Goal: Task Accomplishment & Management: Manage account settings

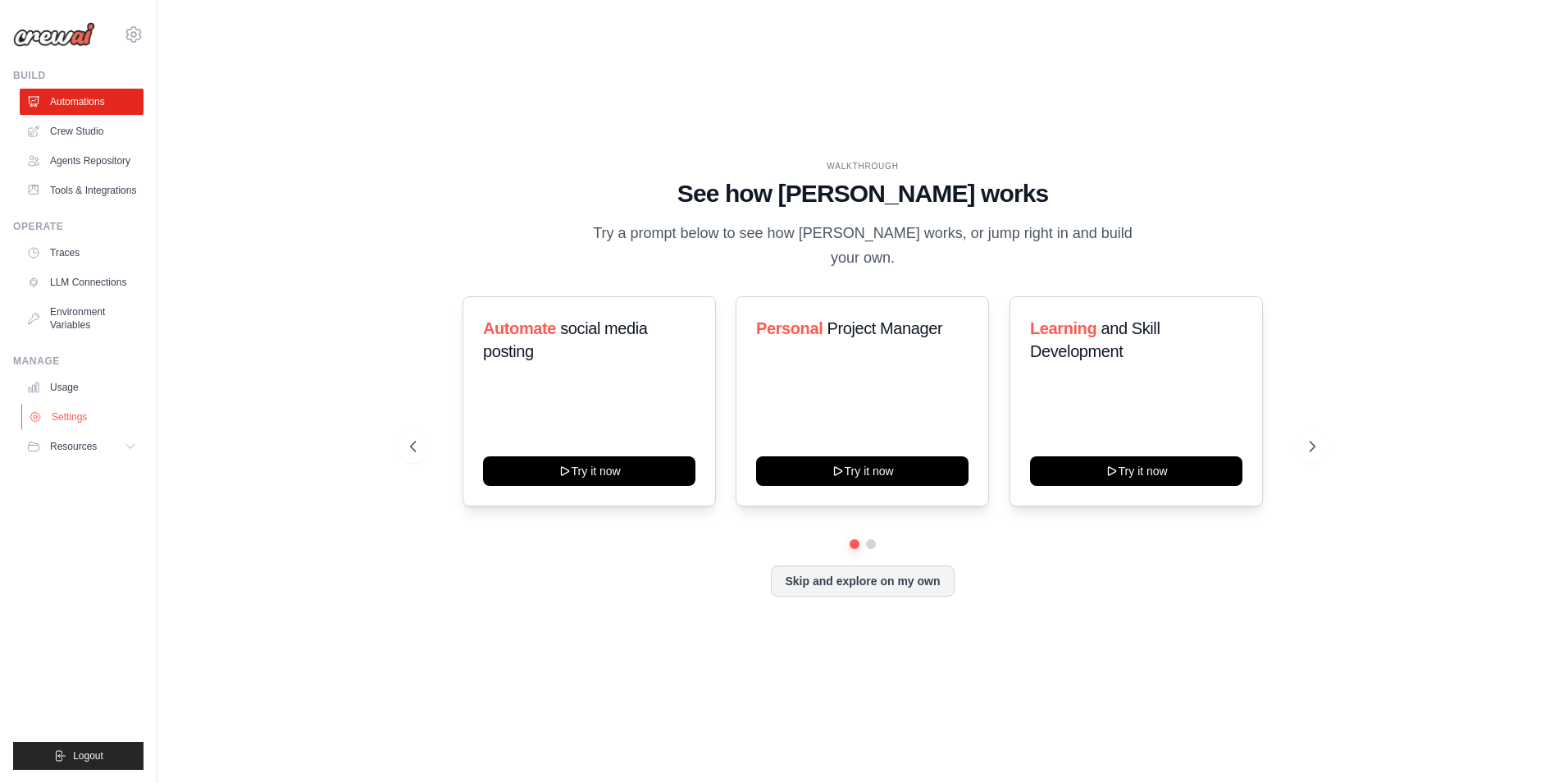
click at [61, 416] on link "Settings" at bounding box center [83, 417] width 124 height 27
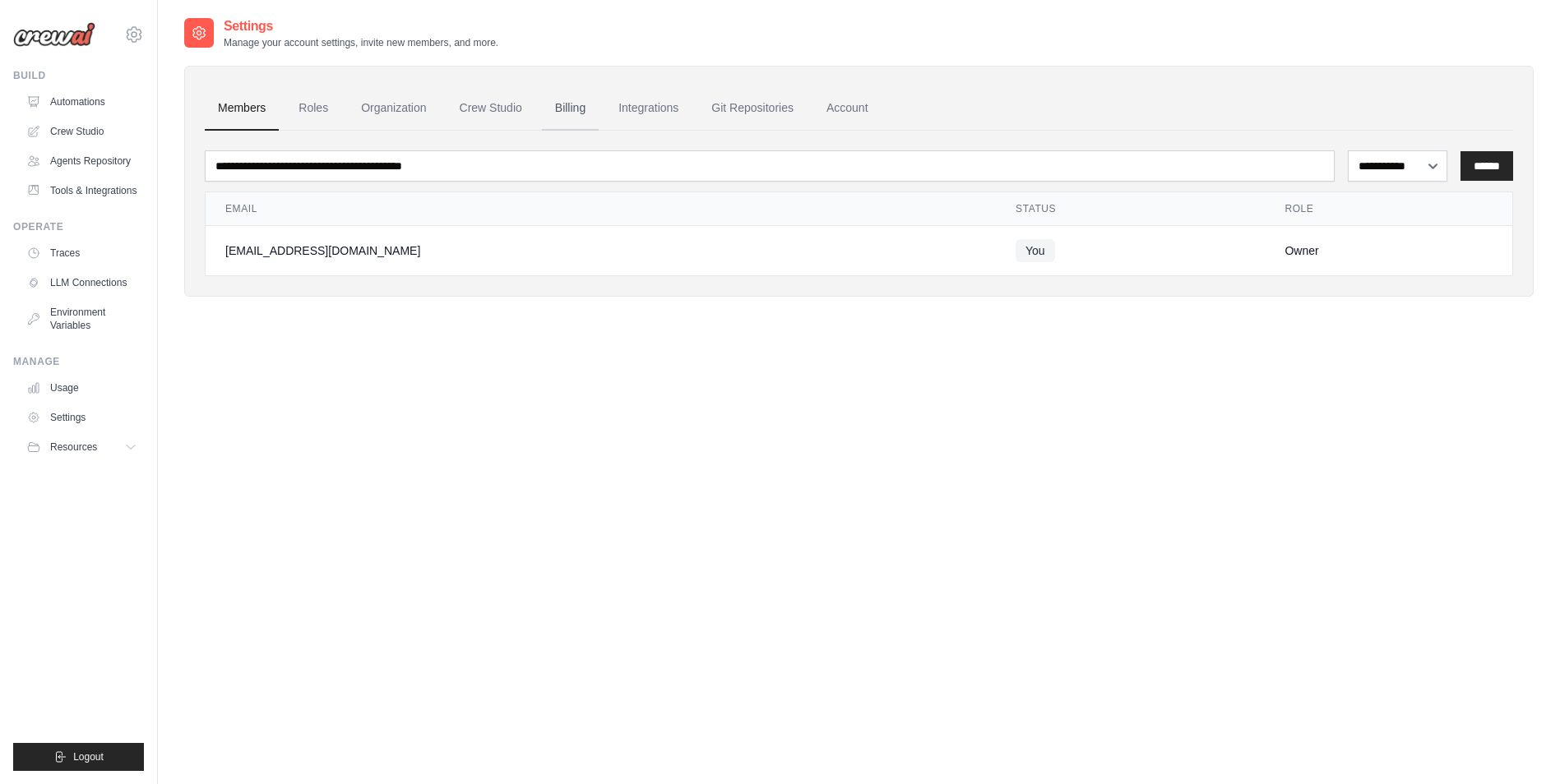
click at [576, 104] on link "Billing" at bounding box center [570, 108] width 57 height 44
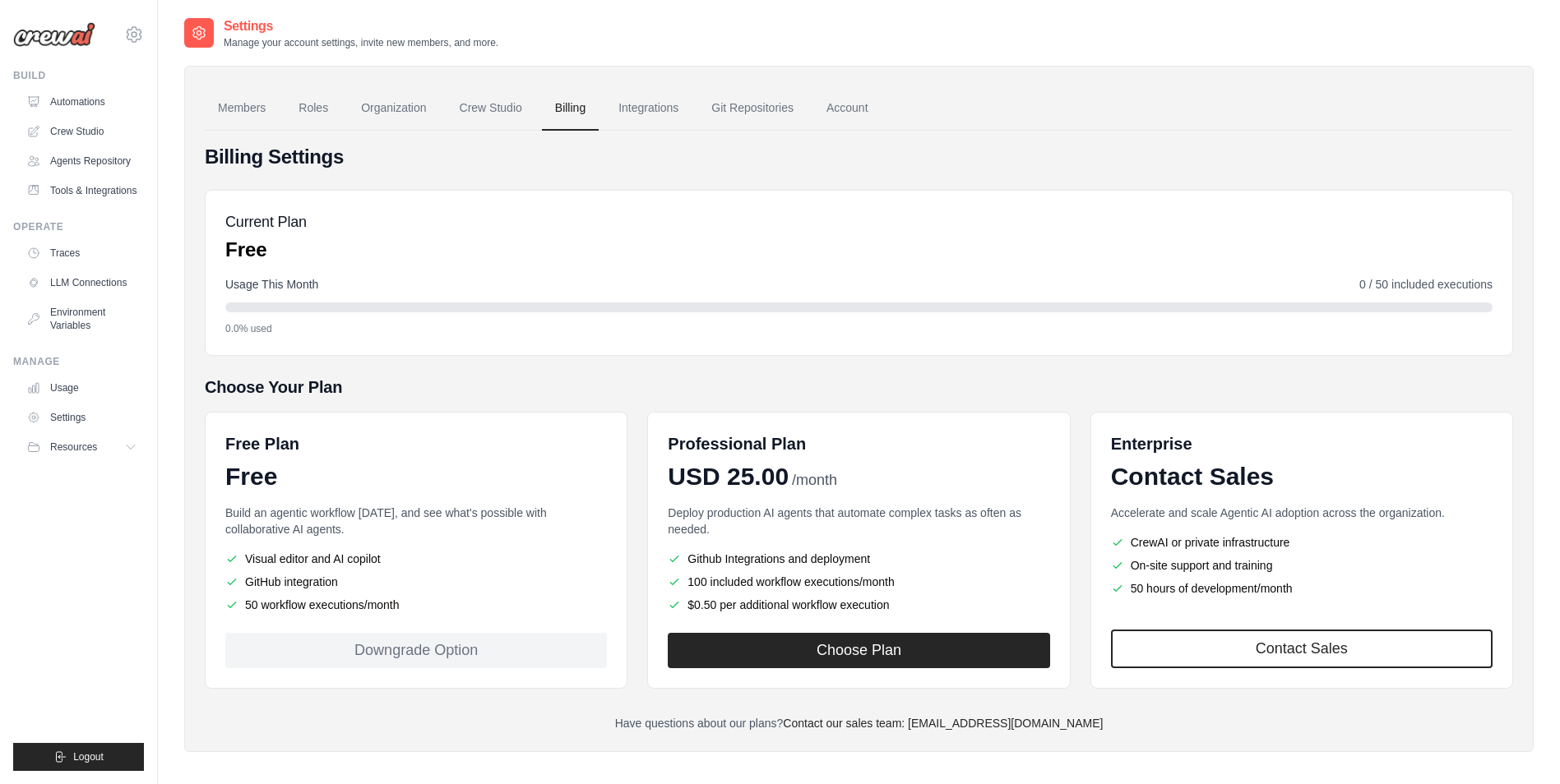
click at [586, 710] on div "Billing Settings Current Plan Free Usage This Month 0 / 50 included executions …" at bounding box center [859, 437] width 1308 height 587
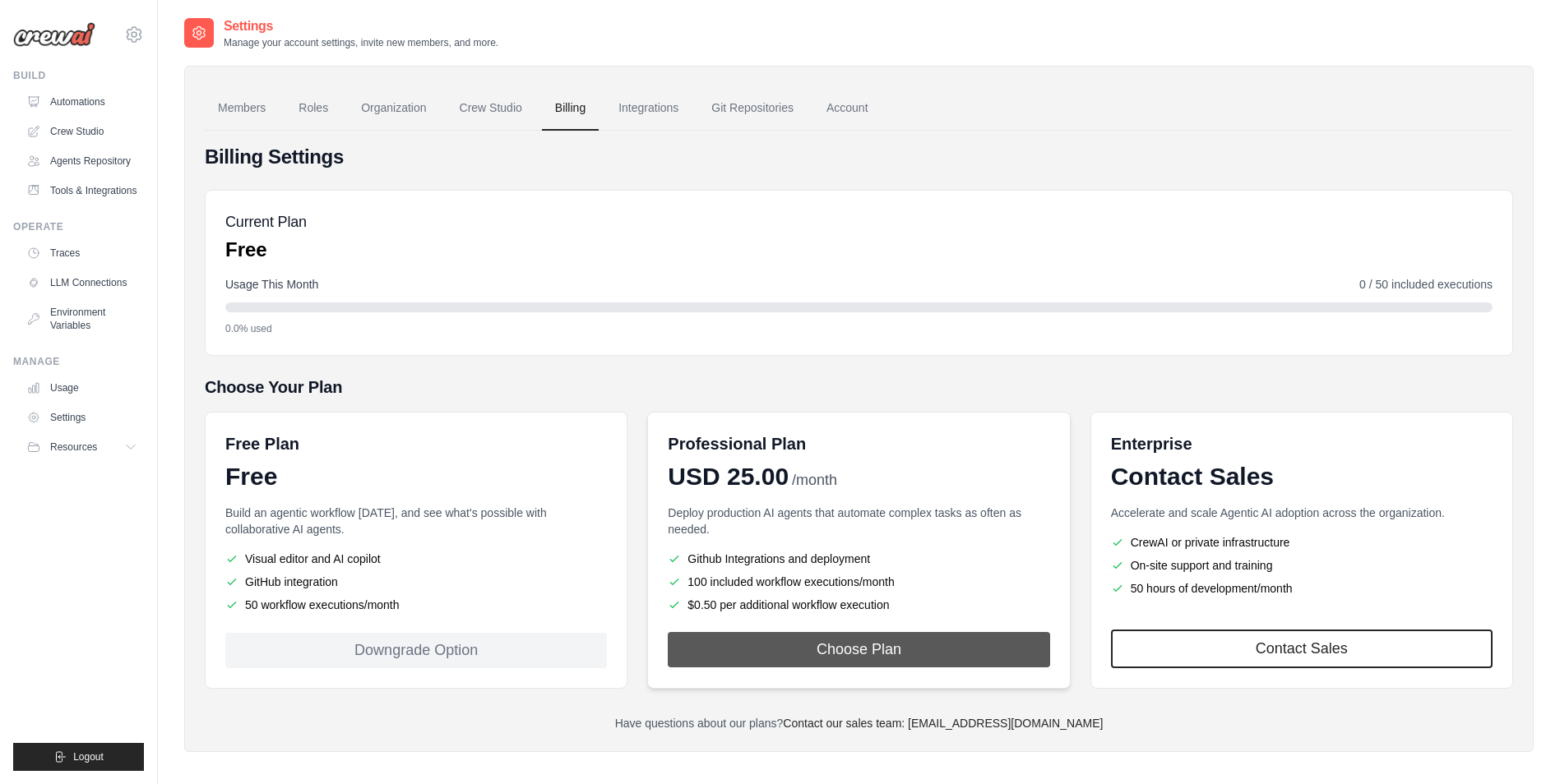
click at [861, 646] on button "Choose Plan" at bounding box center [858, 649] width 381 height 35
